Goal: Information Seeking & Learning: Understand process/instructions

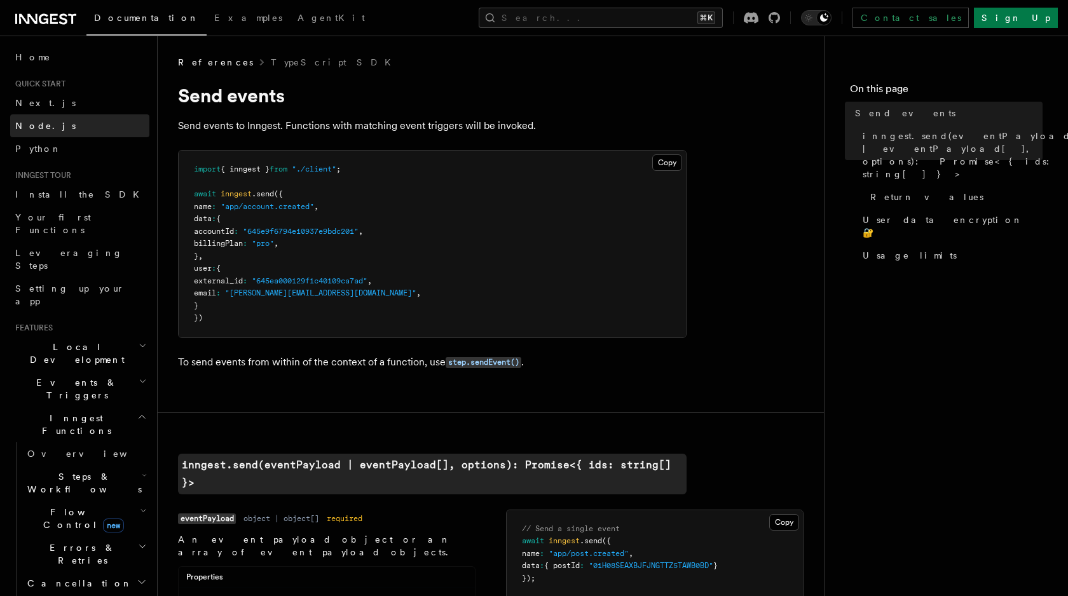
click at [46, 125] on link "Node.js" at bounding box center [79, 125] width 139 height 23
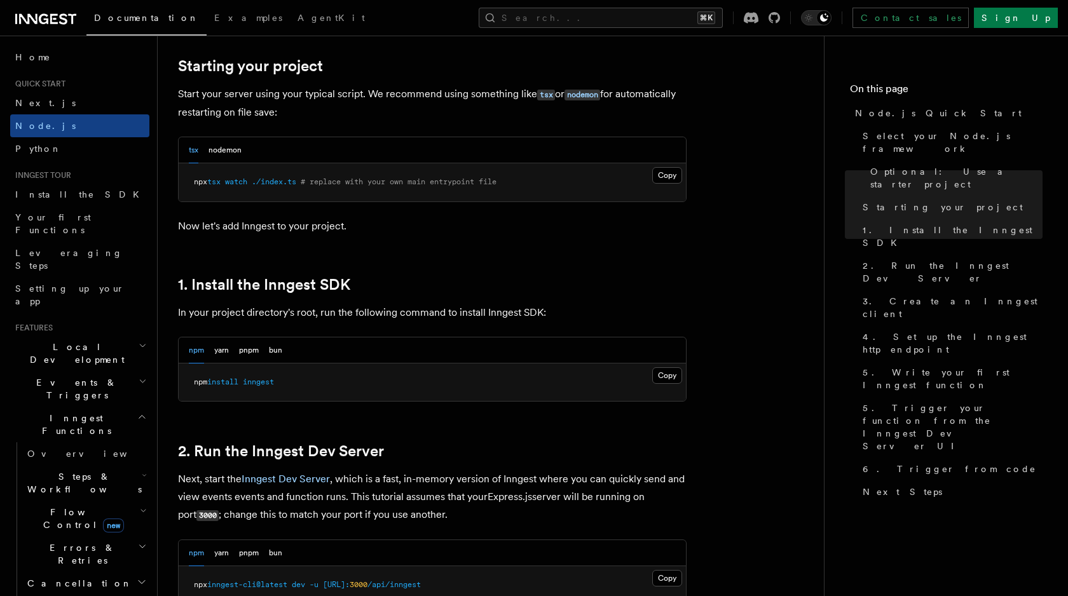
scroll to position [631, 0]
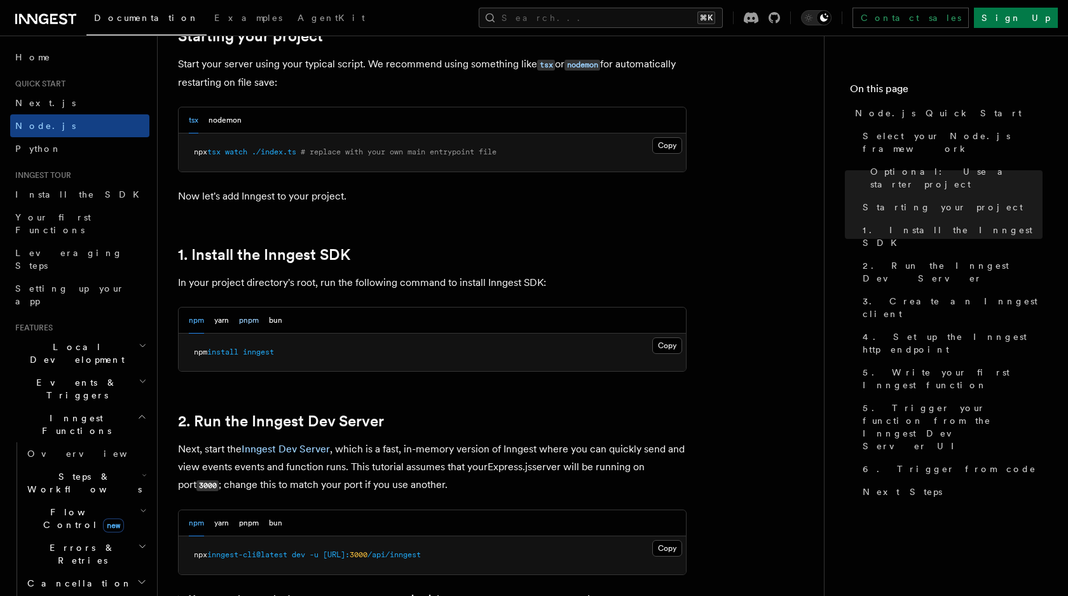
click at [244, 322] on button "pnpm" at bounding box center [249, 321] width 20 height 26
click at [254, 350] on span "inngest" at bounding box center [245, 352] width 31 height 9
copy article "pnpm add inngest"
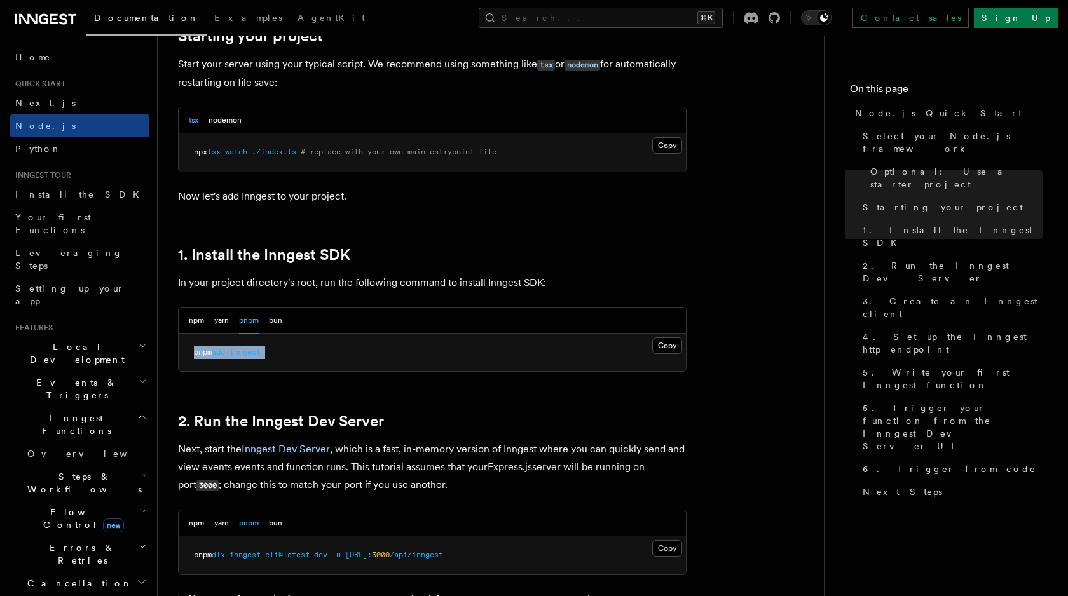
click at [240, 355] on span "inngest" at bounding box center [245, 352] width 31 height 9
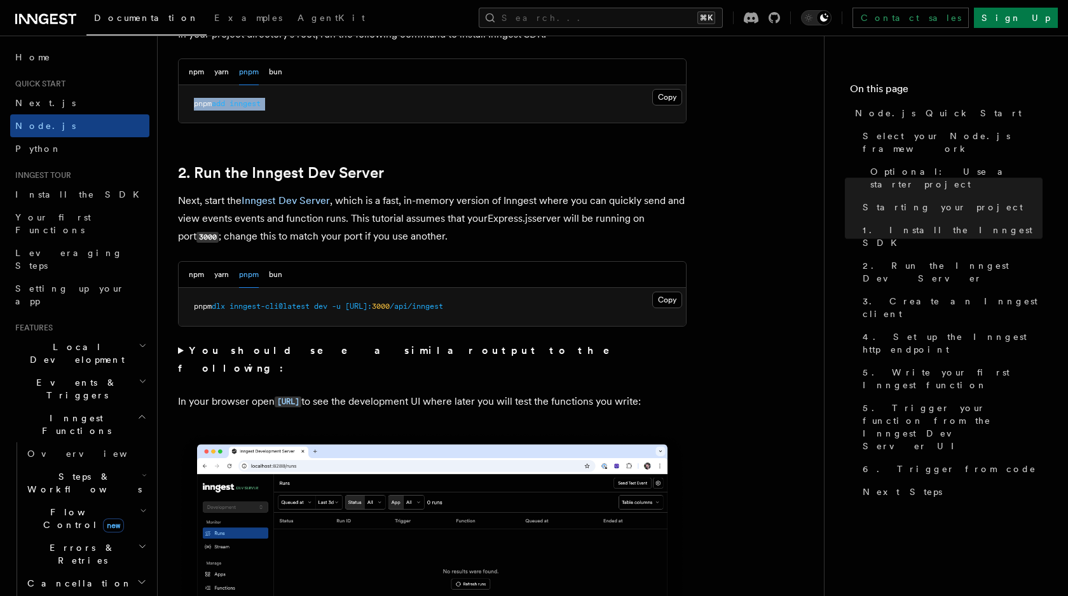
scroll to position [881, 0]
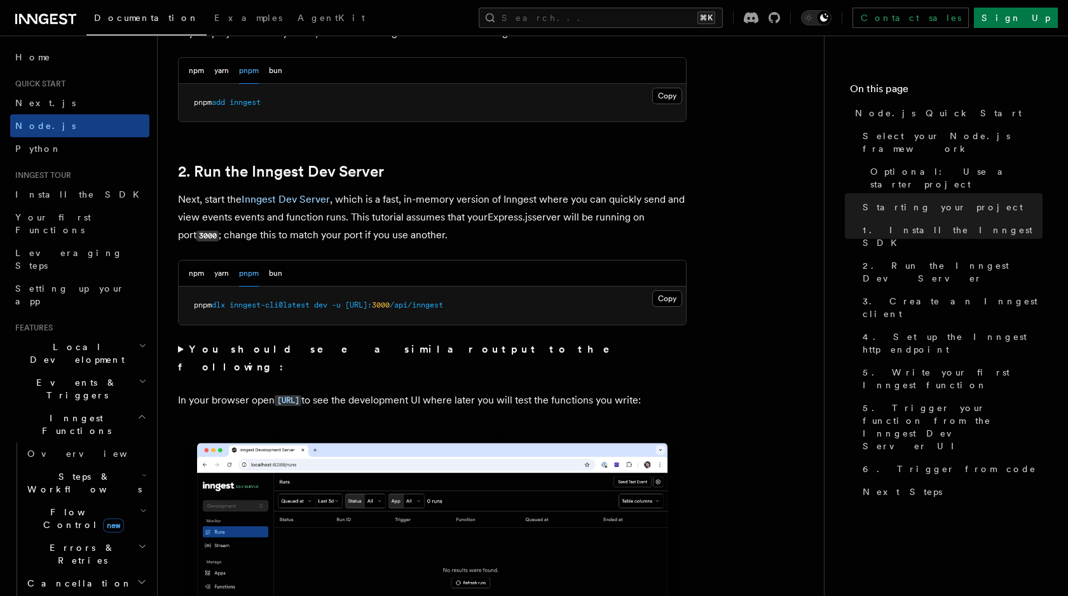
click at [372, 303] on span "[URL]:" at bounding box center [358, 305] width 27 height 9
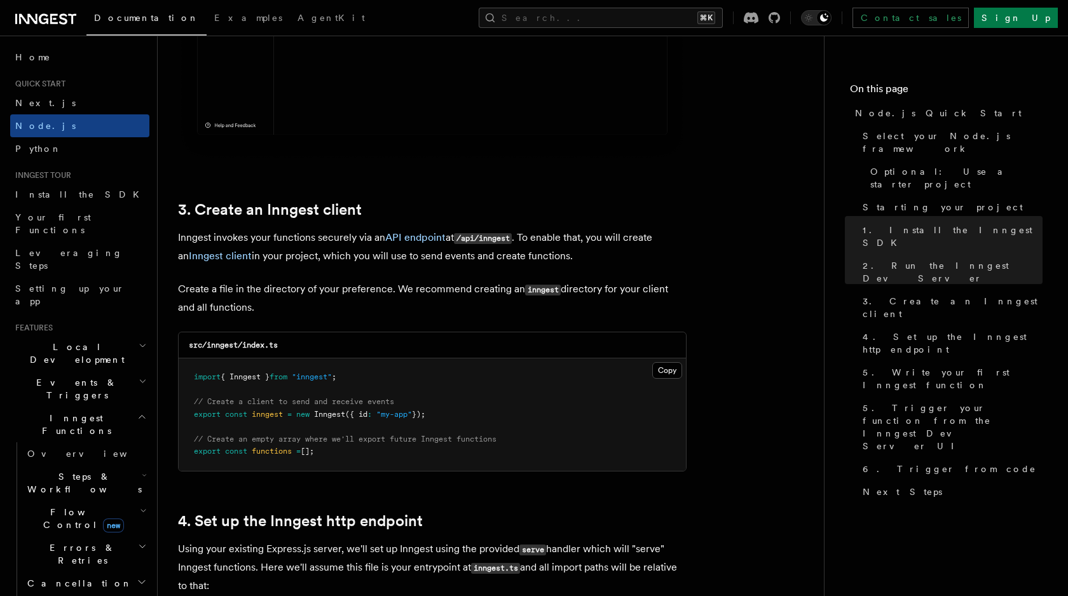
scroll to position [1473, 0]
